Goal: Information Seeking & Learning: Learn about a topic

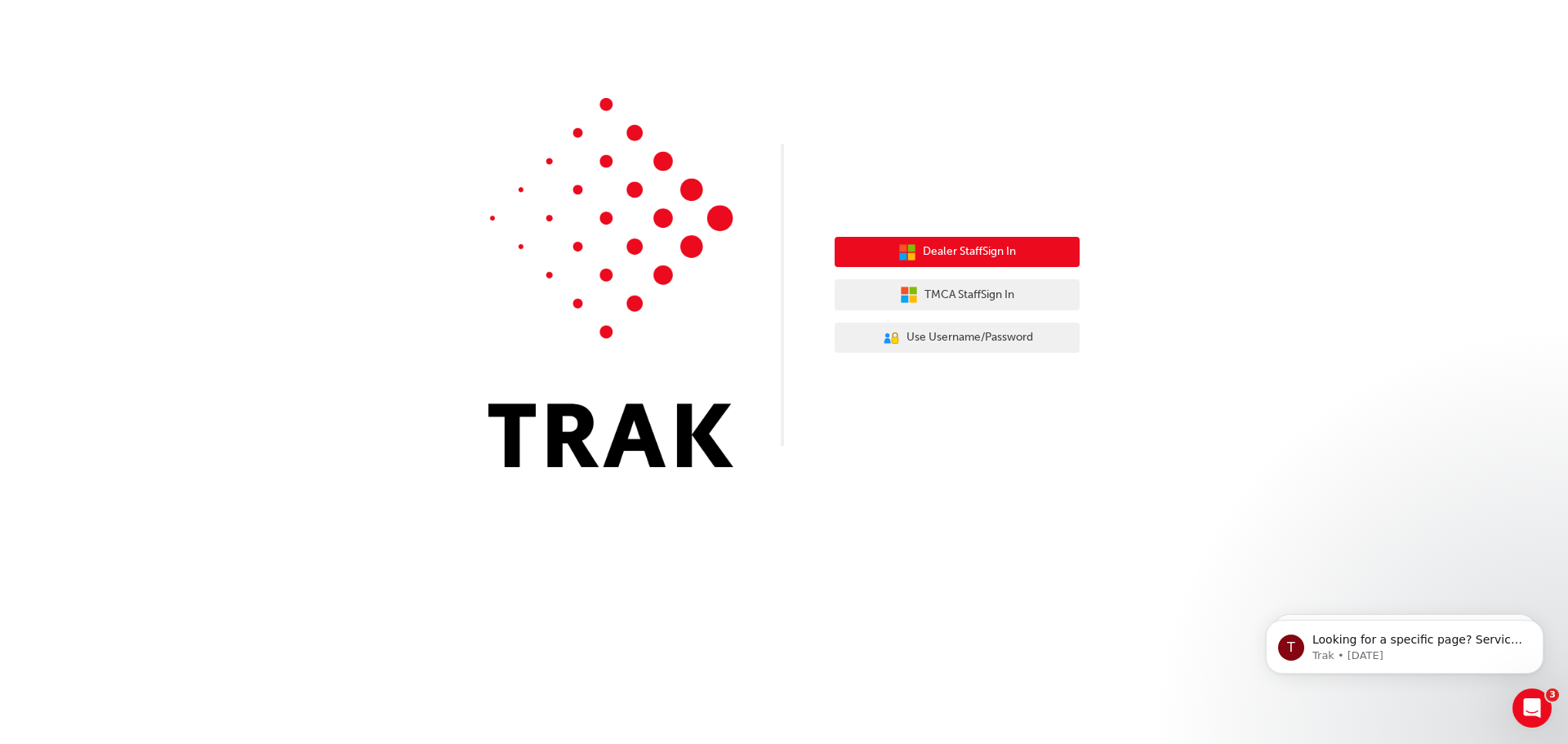
click at [985, 247] on span "Dealer Staff Sign In" at bounding box center [969, 252] width 93 height 19
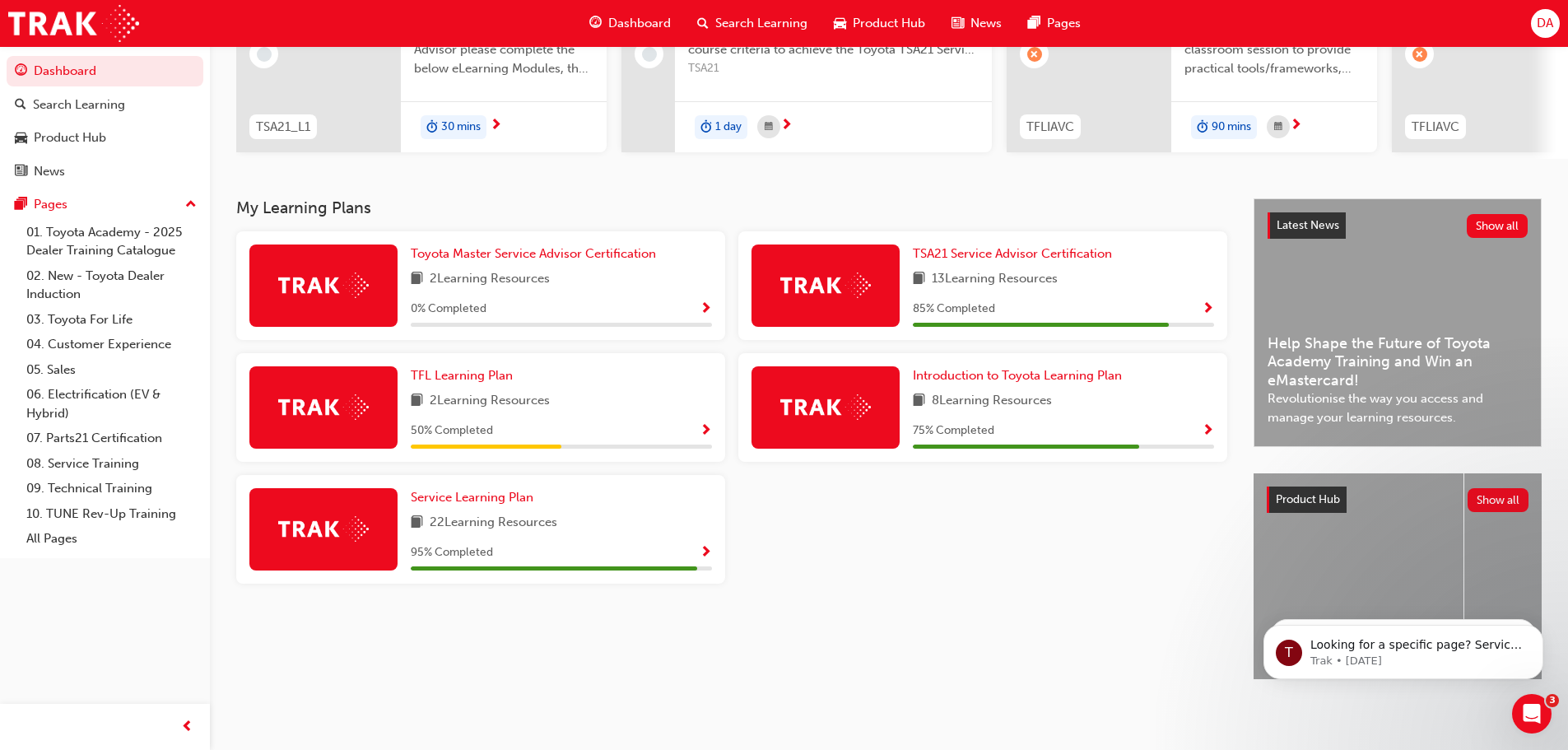
scroll to position [234, 0]
click at [464, 373] on span "TFL Learning Plan" at bounding box center [461, 376] width 102 height 15
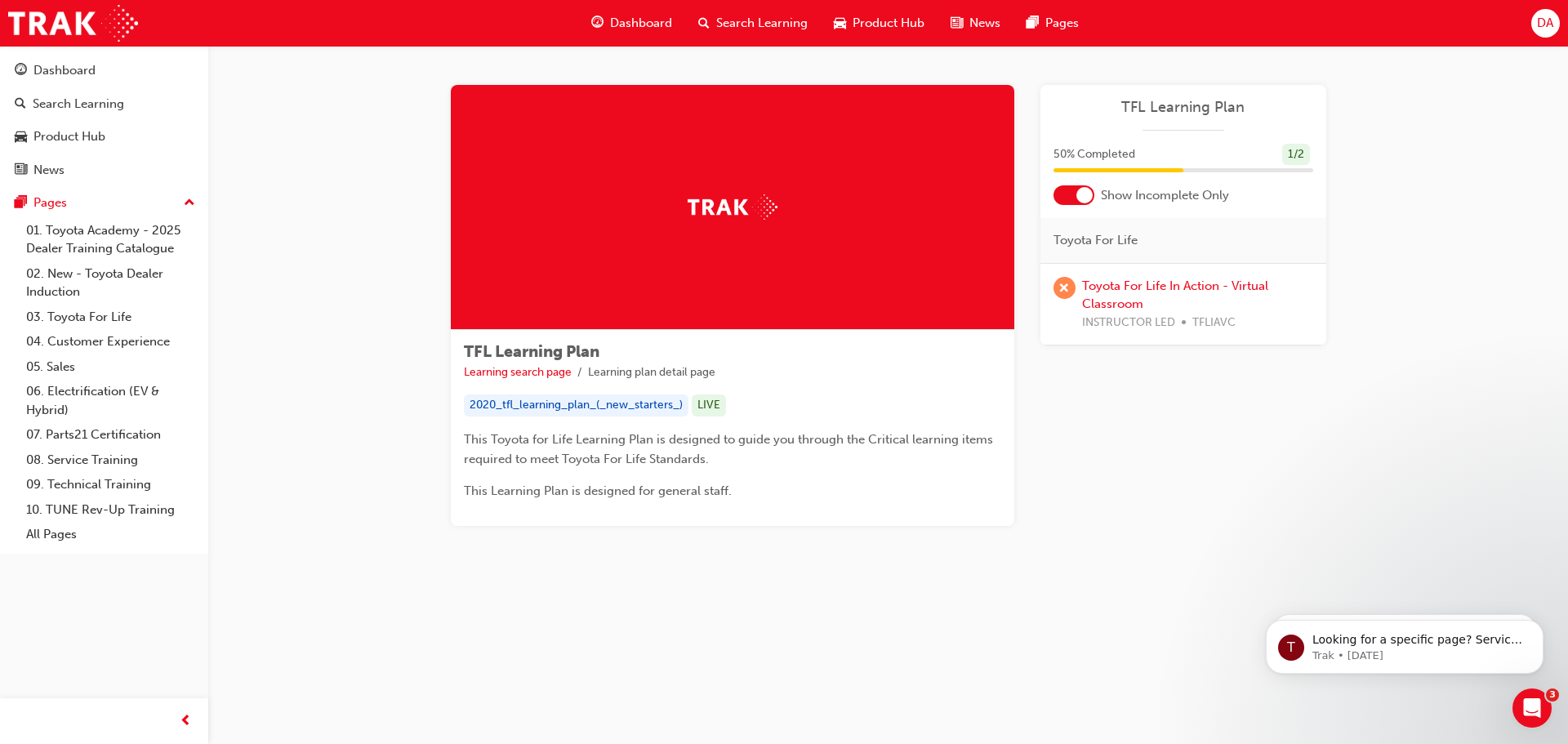
click at [624, 16] on span "Dashboard" at bounding box center [641, 23] width 62 height 19
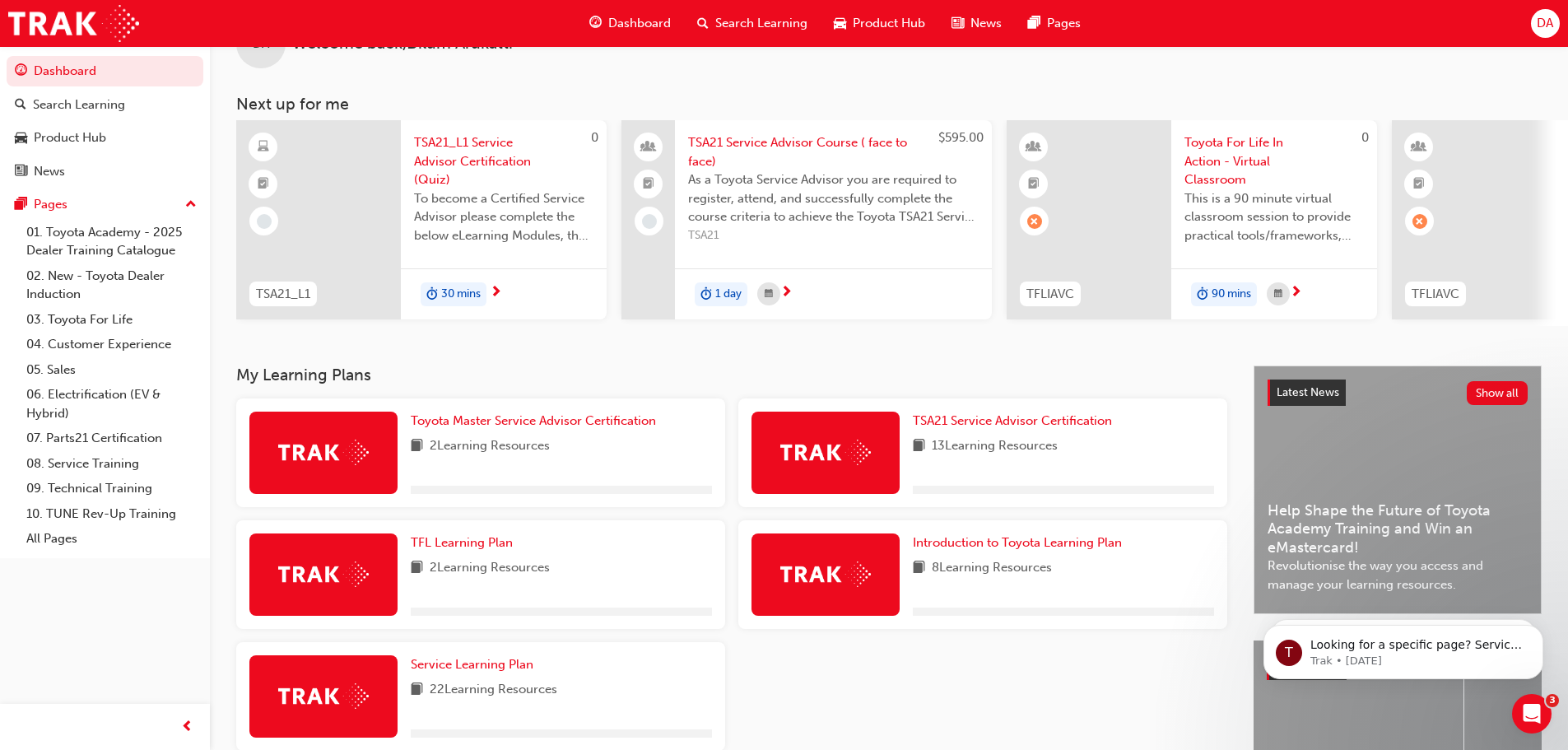
scroll to position [82, 0]
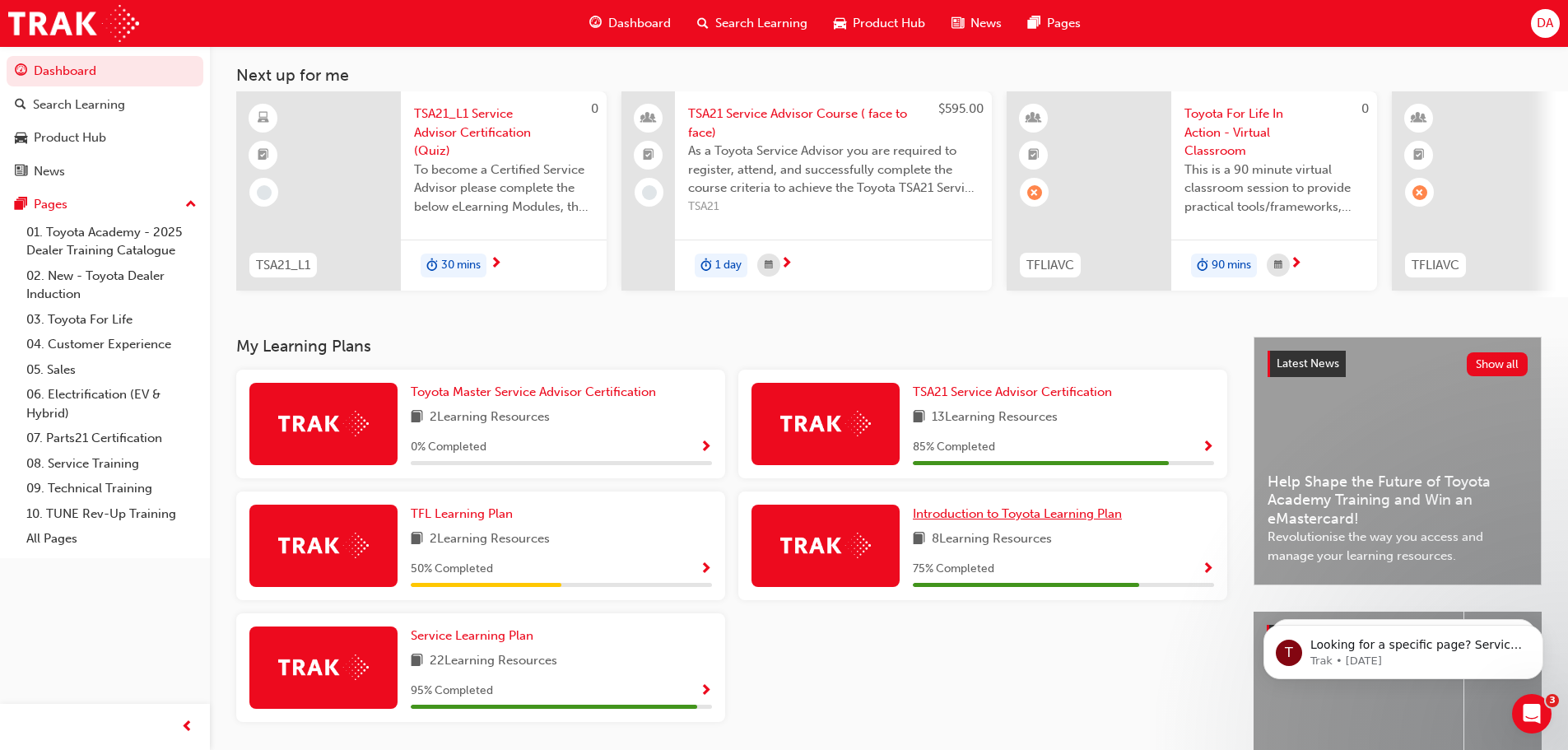
click at [974, 520] on span "Introduction to Toyota Learning Plan" at bounding box center [1017, 514] width 209 height 15
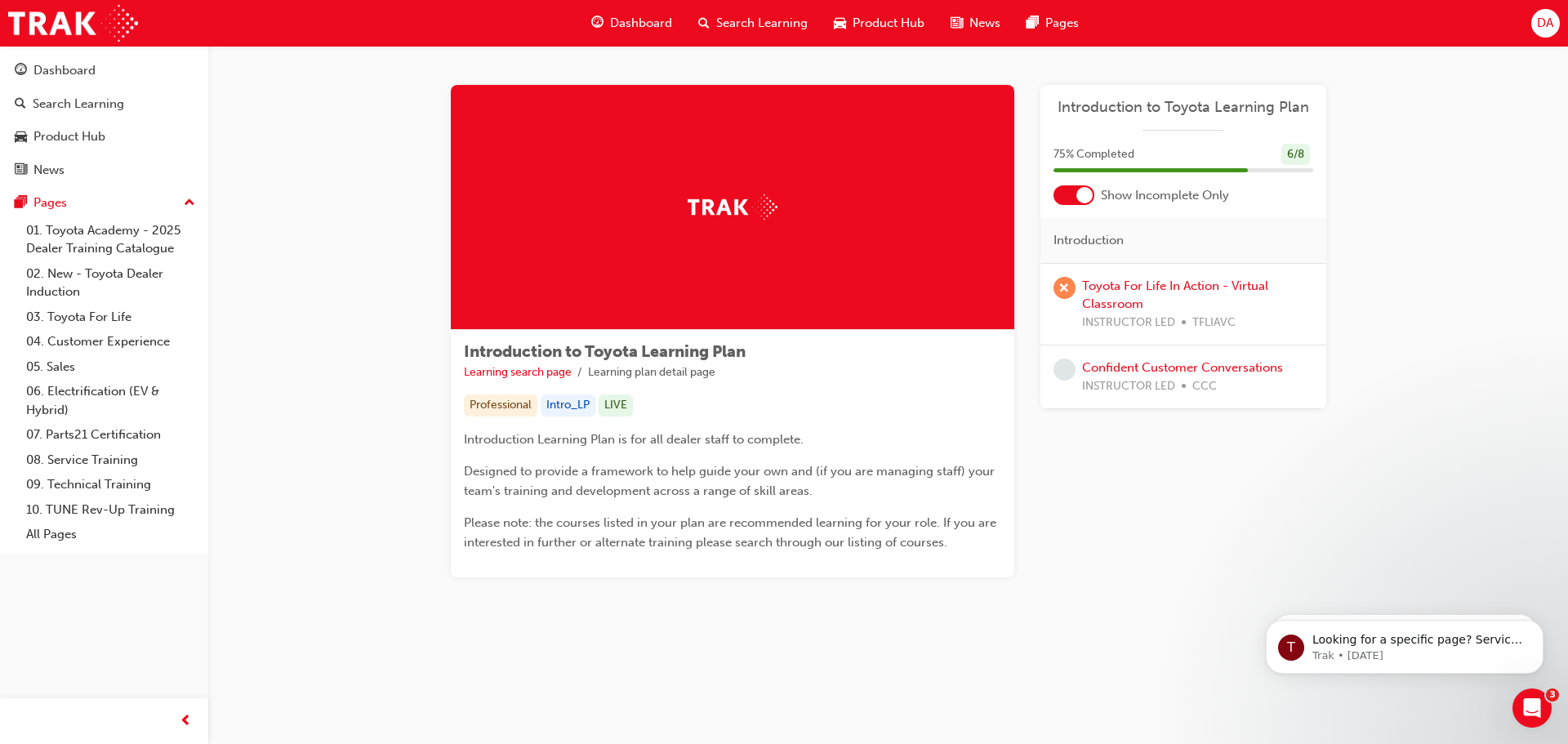
click at [633, 19] on span "Dashboard" at bounding box center [641, 23] width 62 height 19
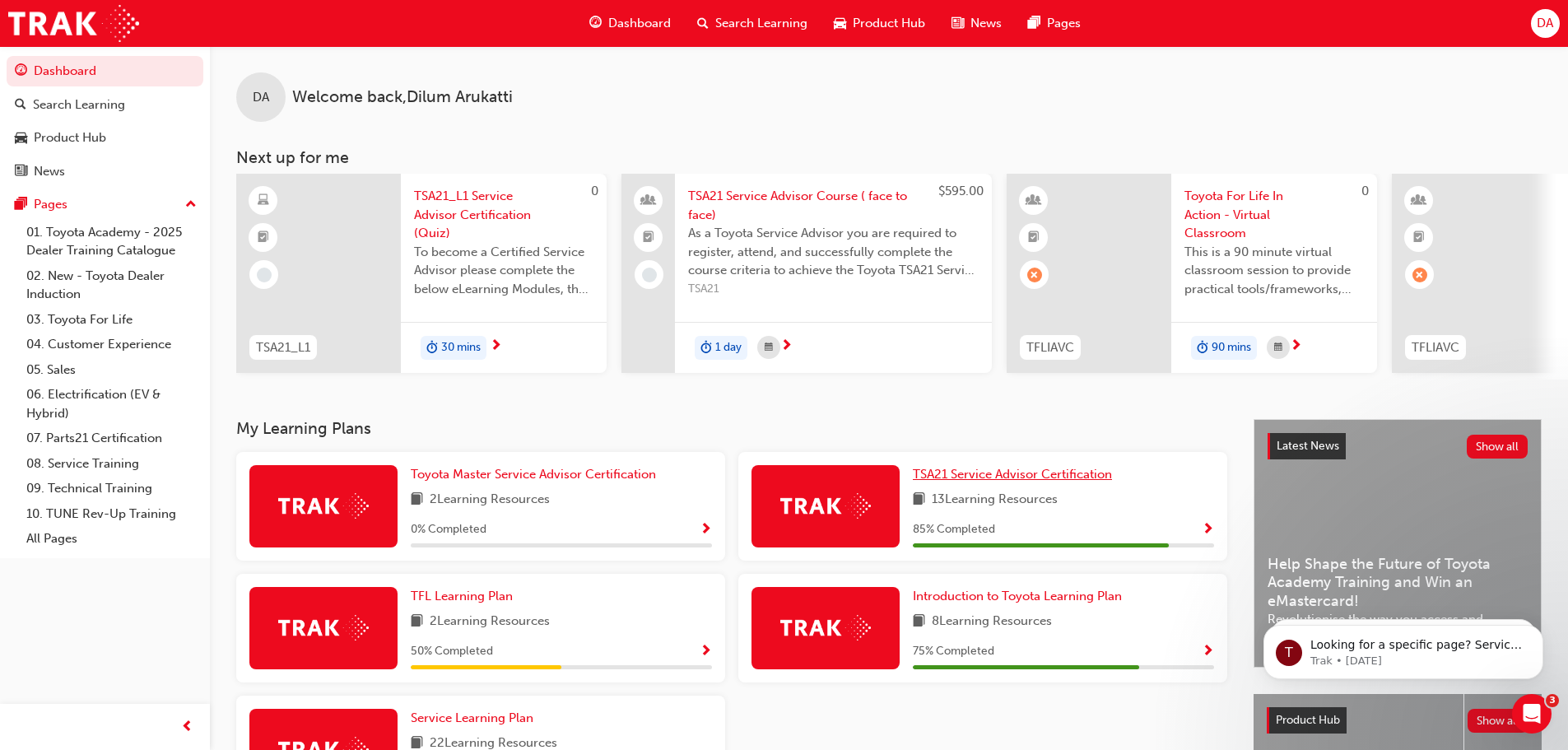
click at [1022, 479] on span "TSA21 Service Advisor Certification" at bounding box center [1012, 475] width 199 height 15
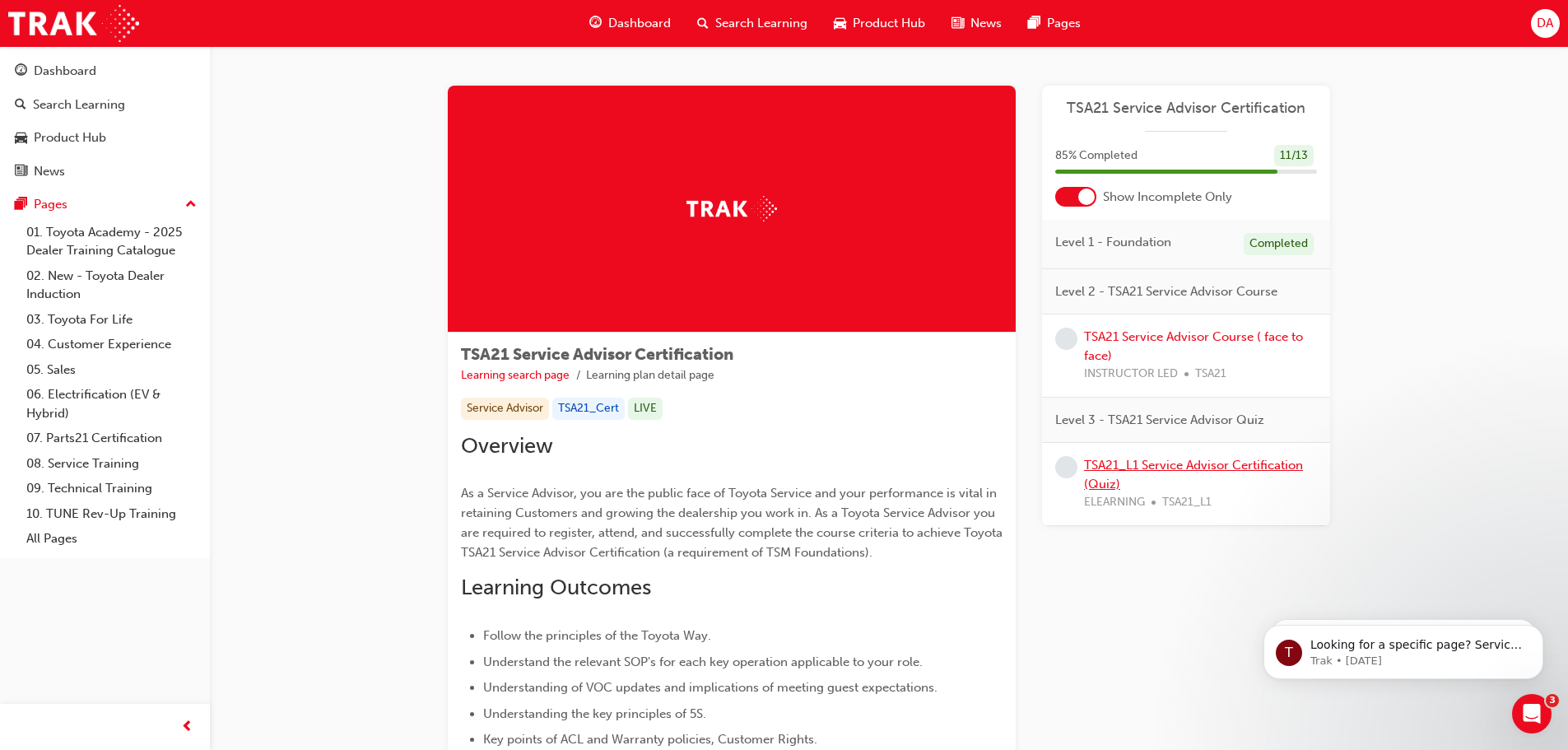
click at [1163, 468] on link "TSA21_L1 Service Advisor Certification (Quiz)" at bounding box center [1194, 475] width 219 height 34
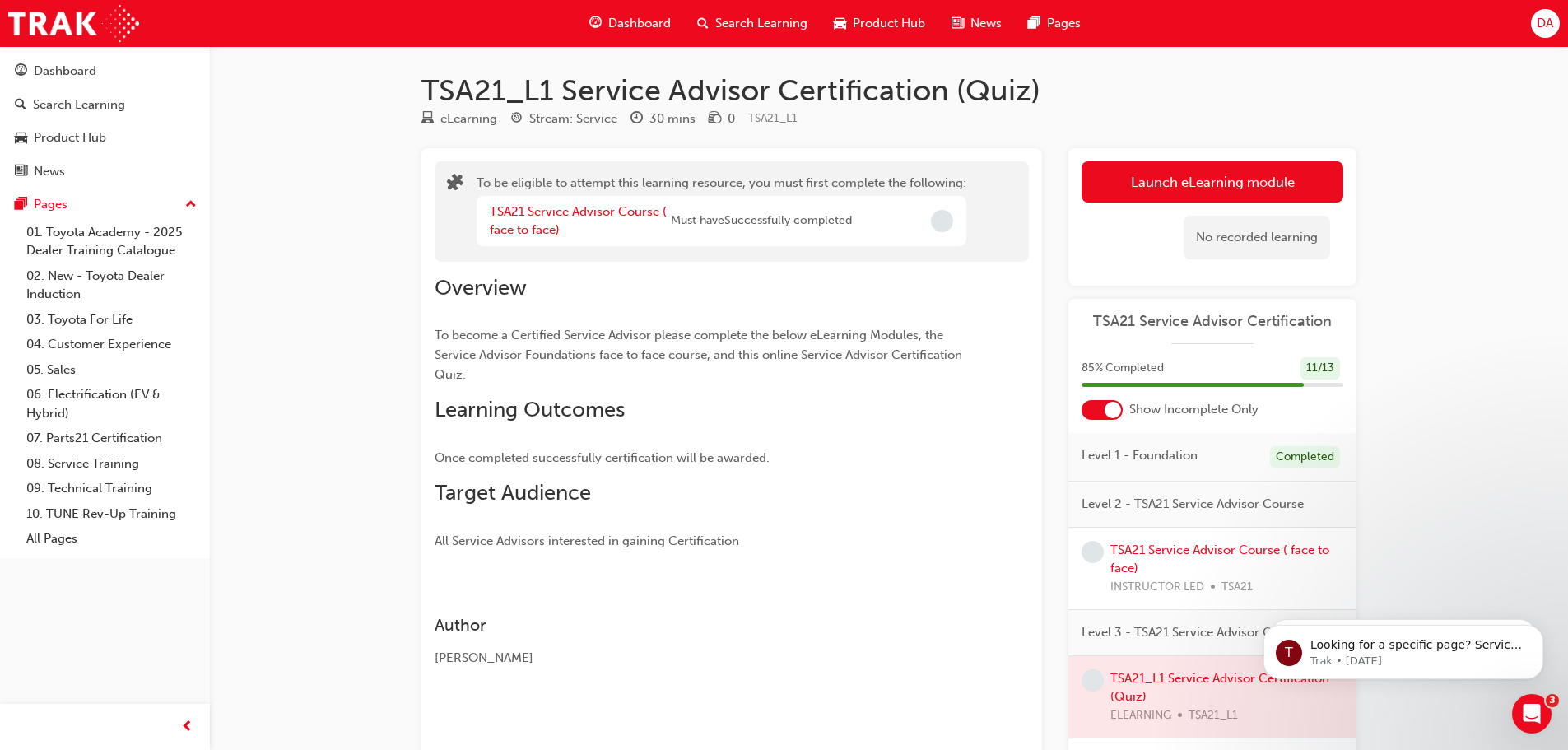
click at [591, 212] on link "TSA21 Service Advisor Course ( face to face)" at bounding box center [578, 221] width 177 height 34
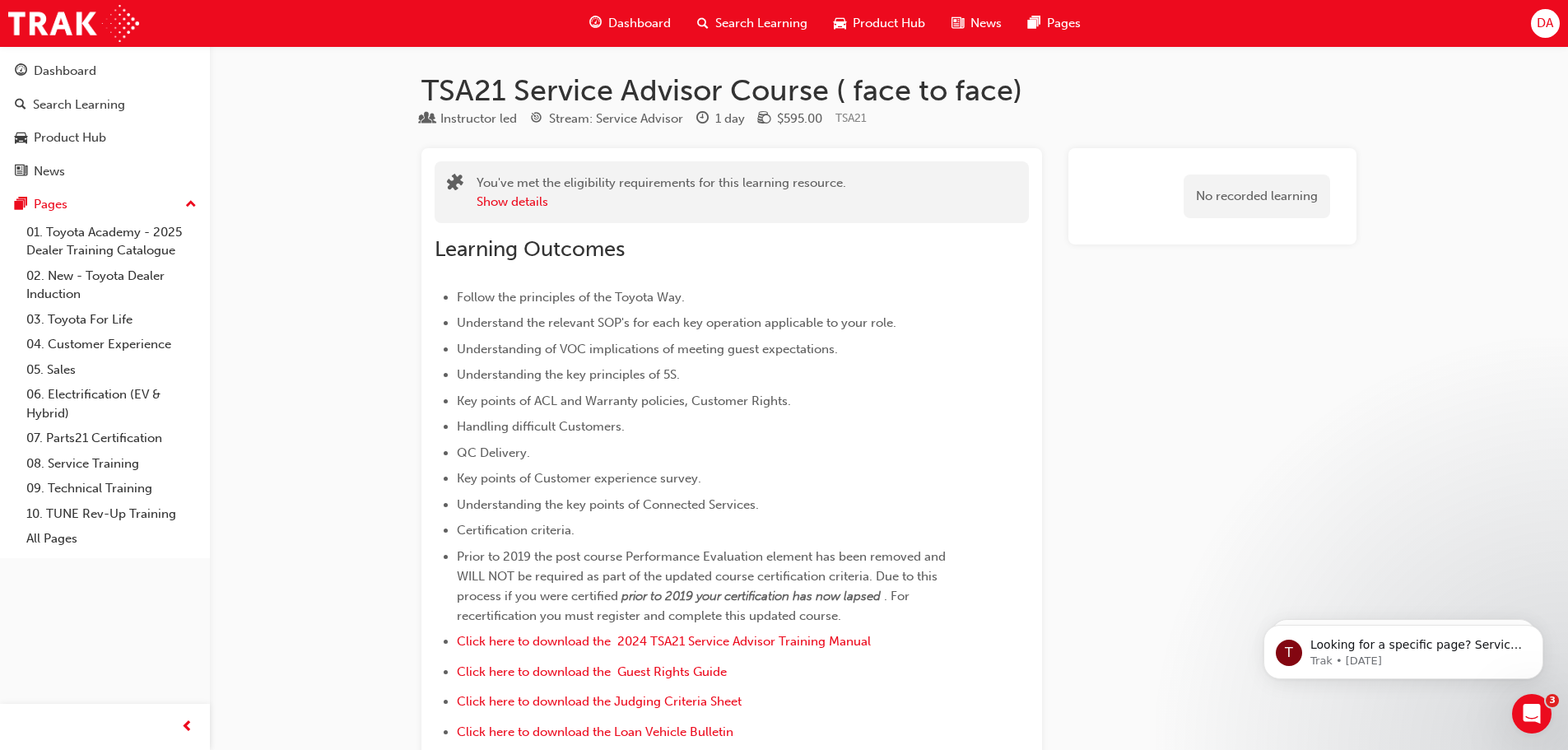
click at [637, 23] on span "Dashboard" at bounding box center [639, 23] width 62 height 19
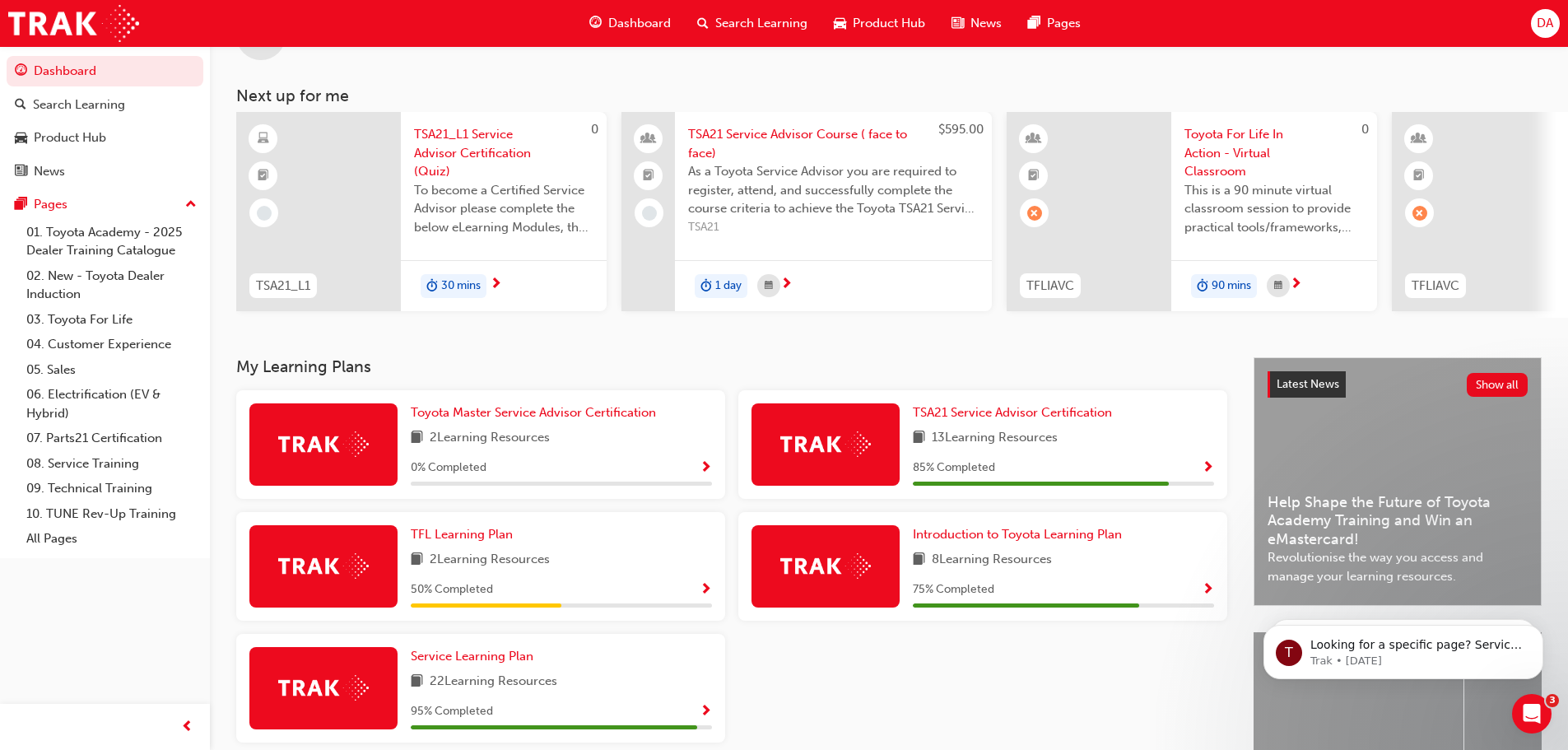
scroll to position [234, 0]
